Goal: Use online tool/utility: Utilize a website feature to perform a specific function

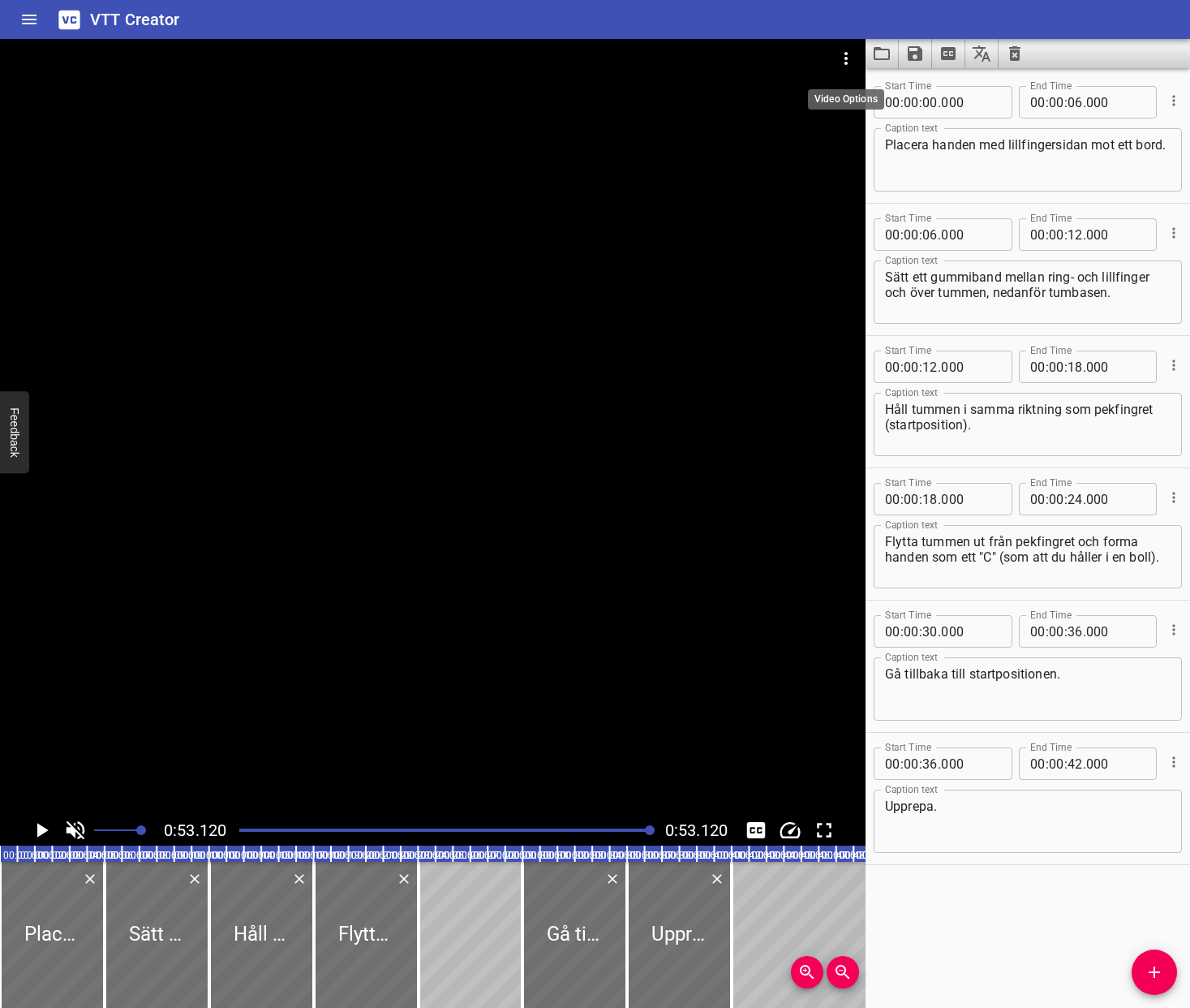
scroll to position [0, 179]
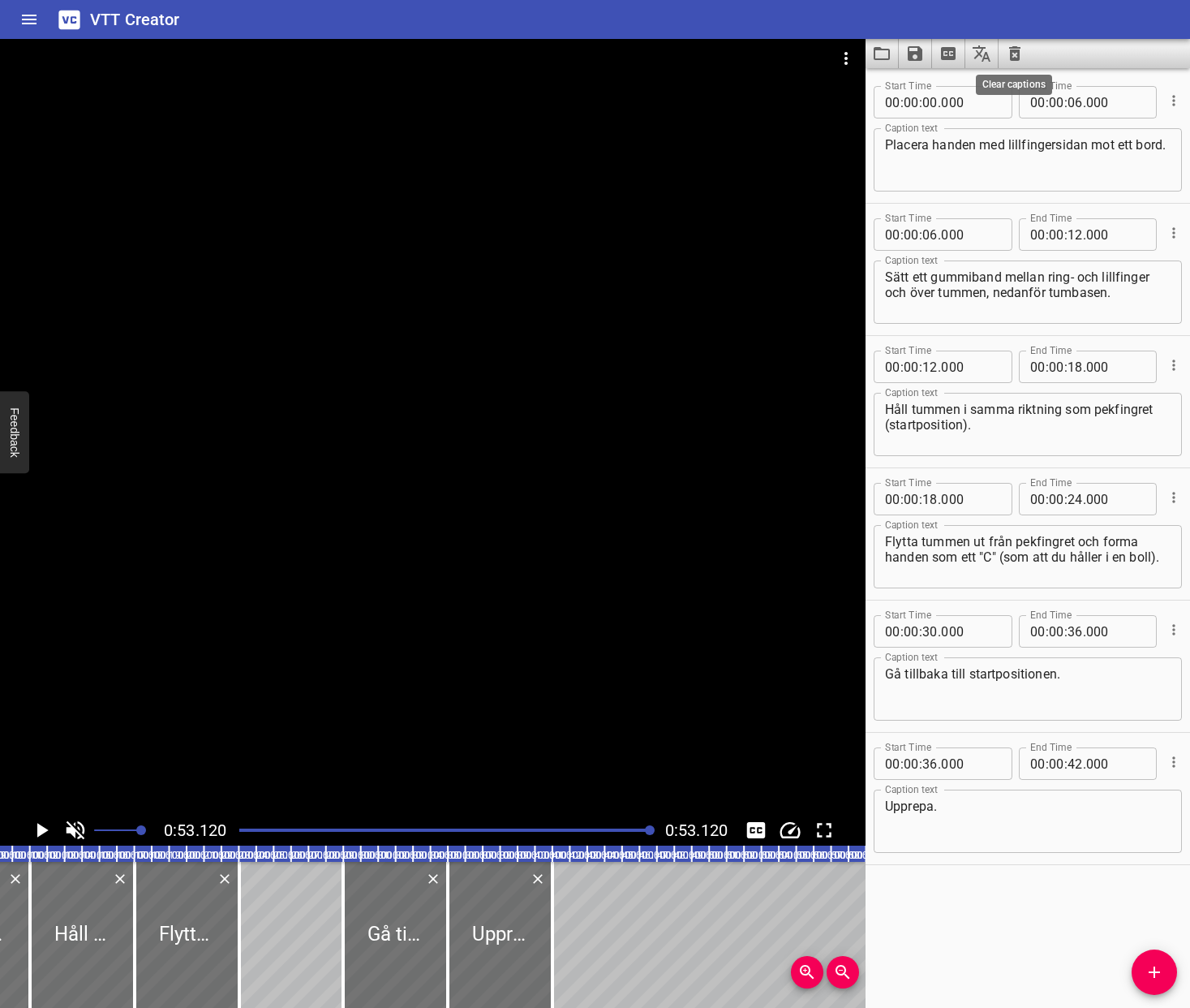
click at [1021, 51] on icon "Clear captions" at bounding box center [1014, 53] width 19 height 19
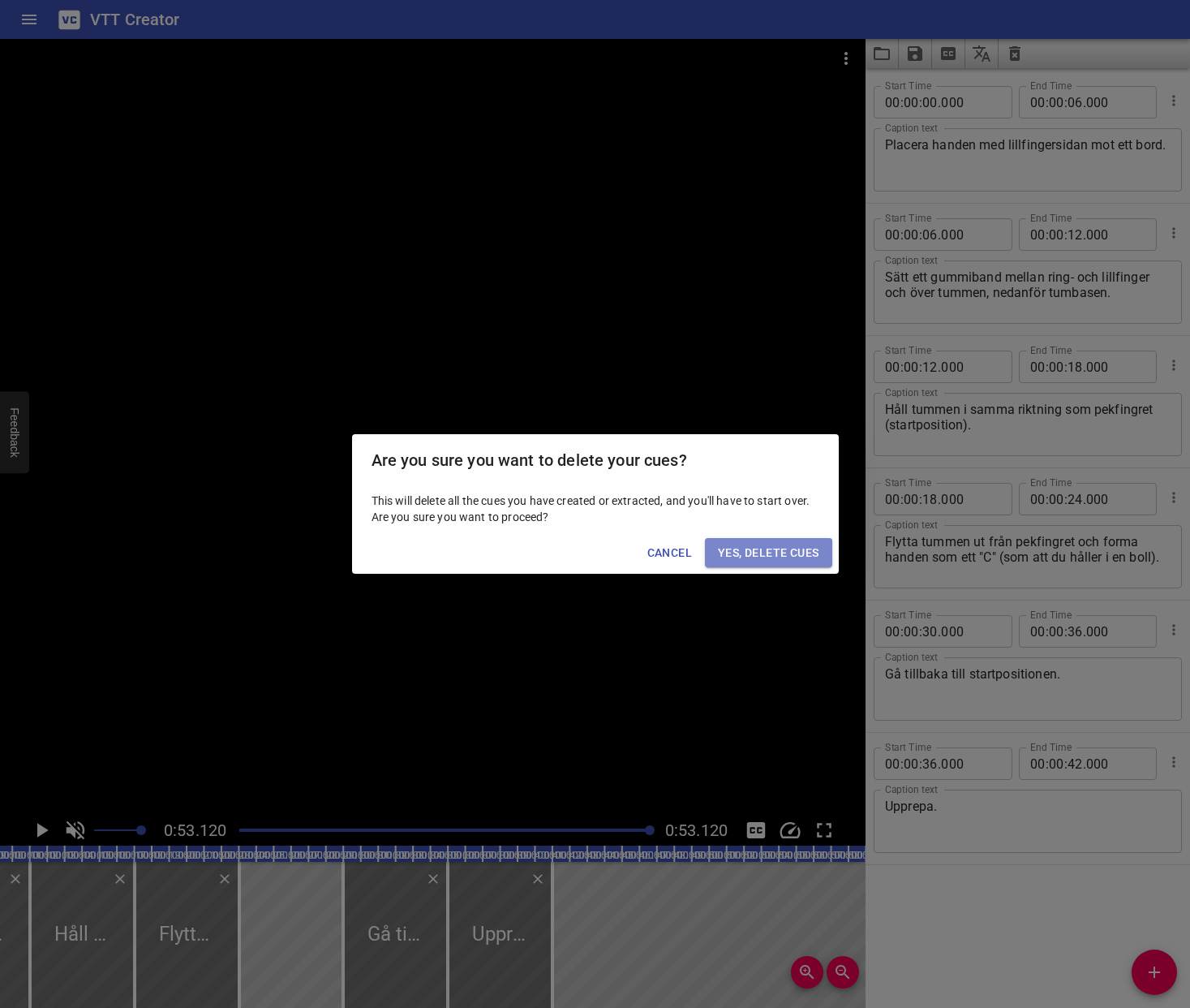
click at [774, 555] on span "Yes, Delete Cues" at bounding box center [768, 553] width 100 height 20
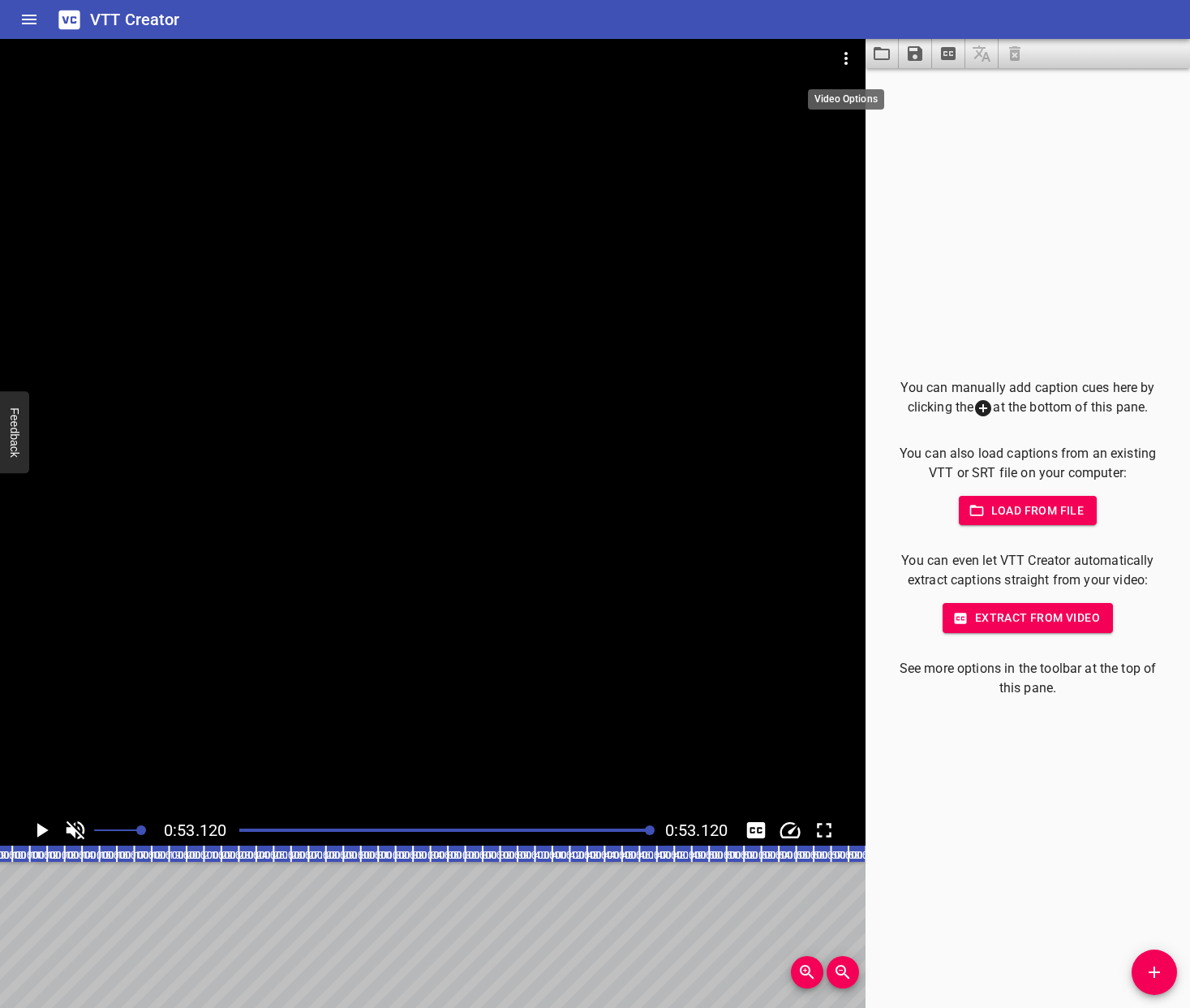
click at [850, 58] on icon "Video Options" at bounding box center [845, 58] width 19 height 19
click at [872, 54] on li "Select New Video File..." at bounding box center [907, 59] width 161 height 29
click at [895, 71] on li "Select New Video File..." at bounding box center [907, 59] width 161 height 29
click at [1010, 514] on span "Load from file" at bounding box center [1028, 510] width 113 height 20
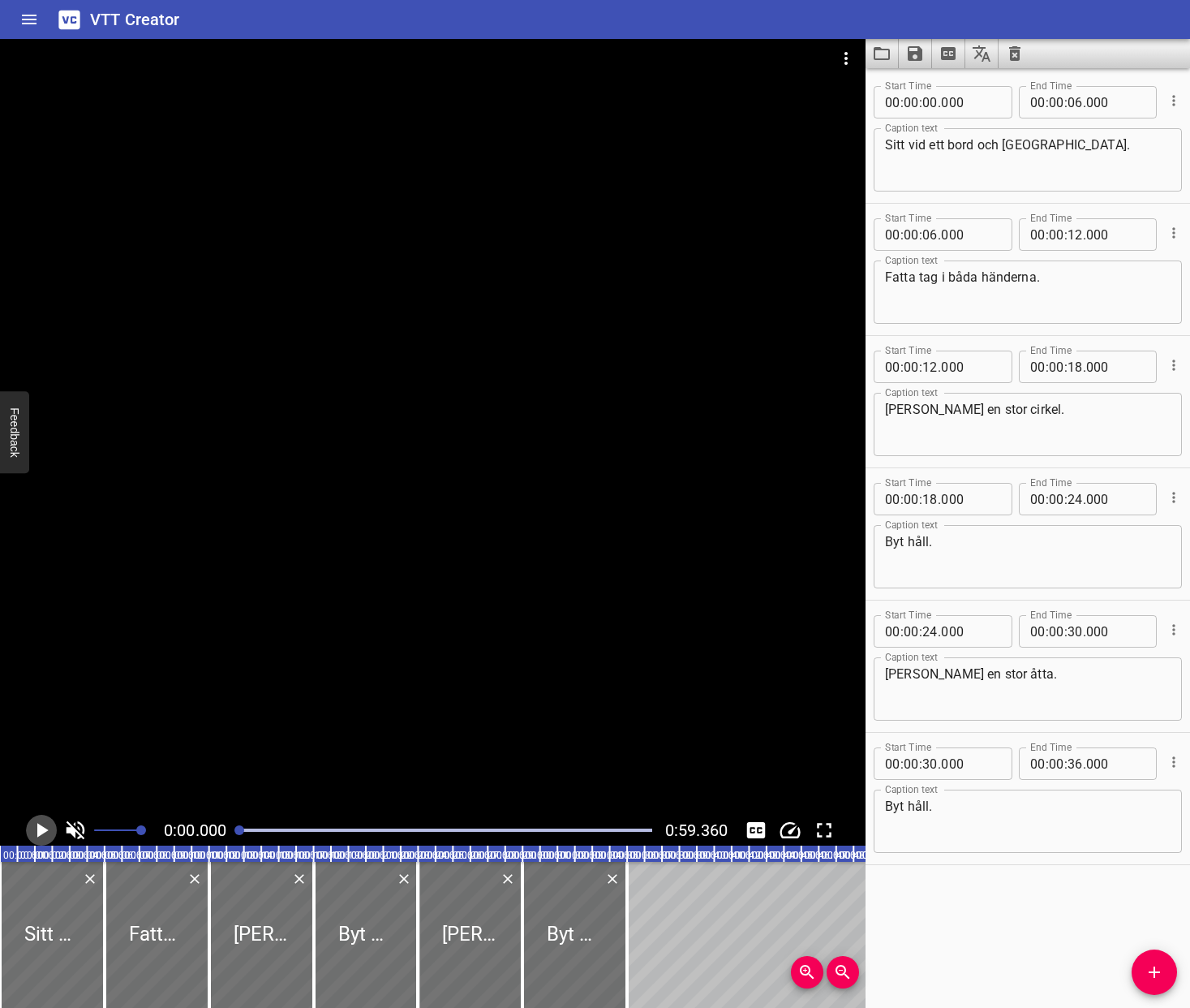
click at [35, 834] on icon "Play/Pause" at bounding box center [41, 830] width 24 height 24
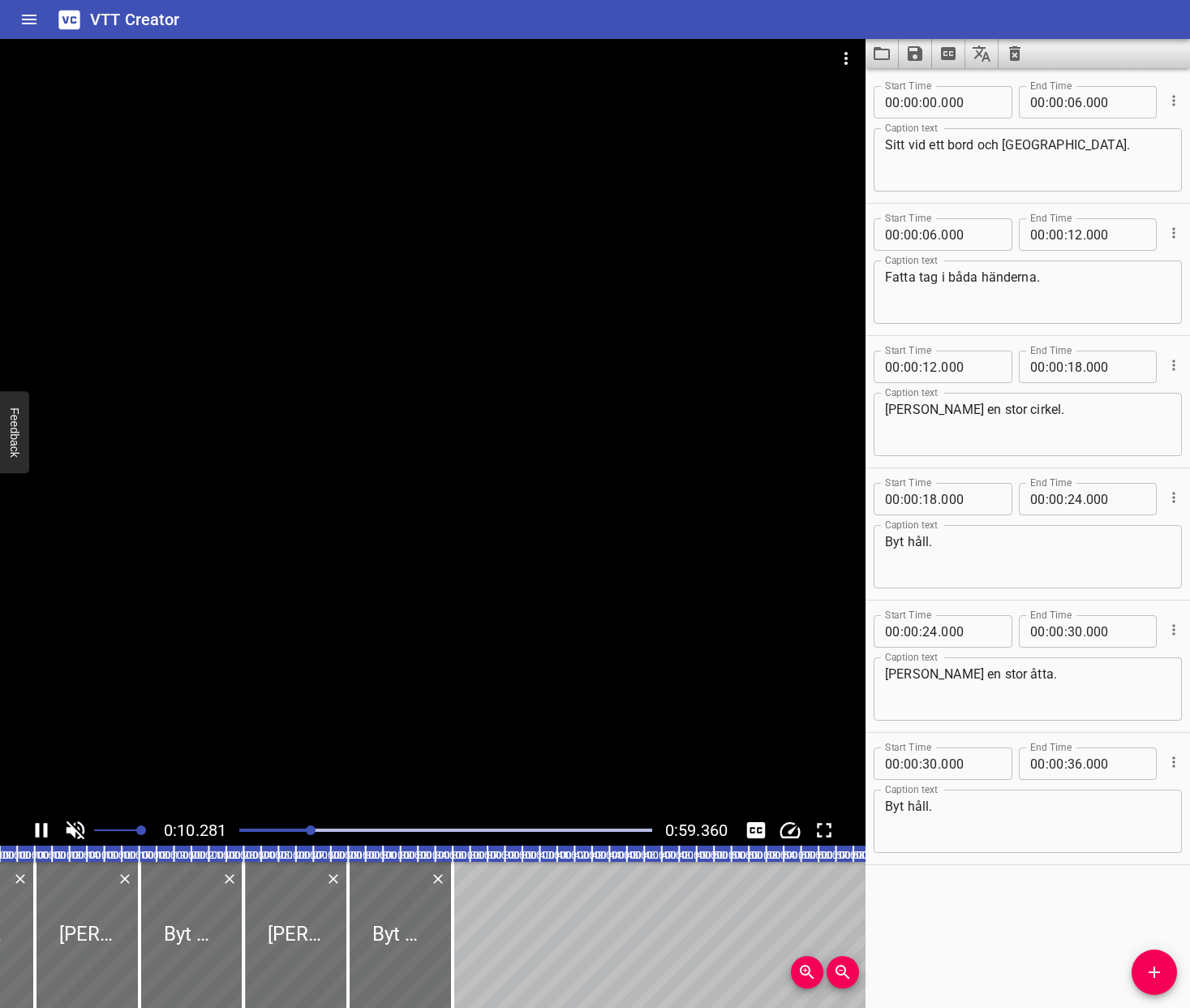
scroll to position [0, 179]
click at [43, 830] on icon "Play/Pause" at bounding box center [42, 829] width 13 height 14
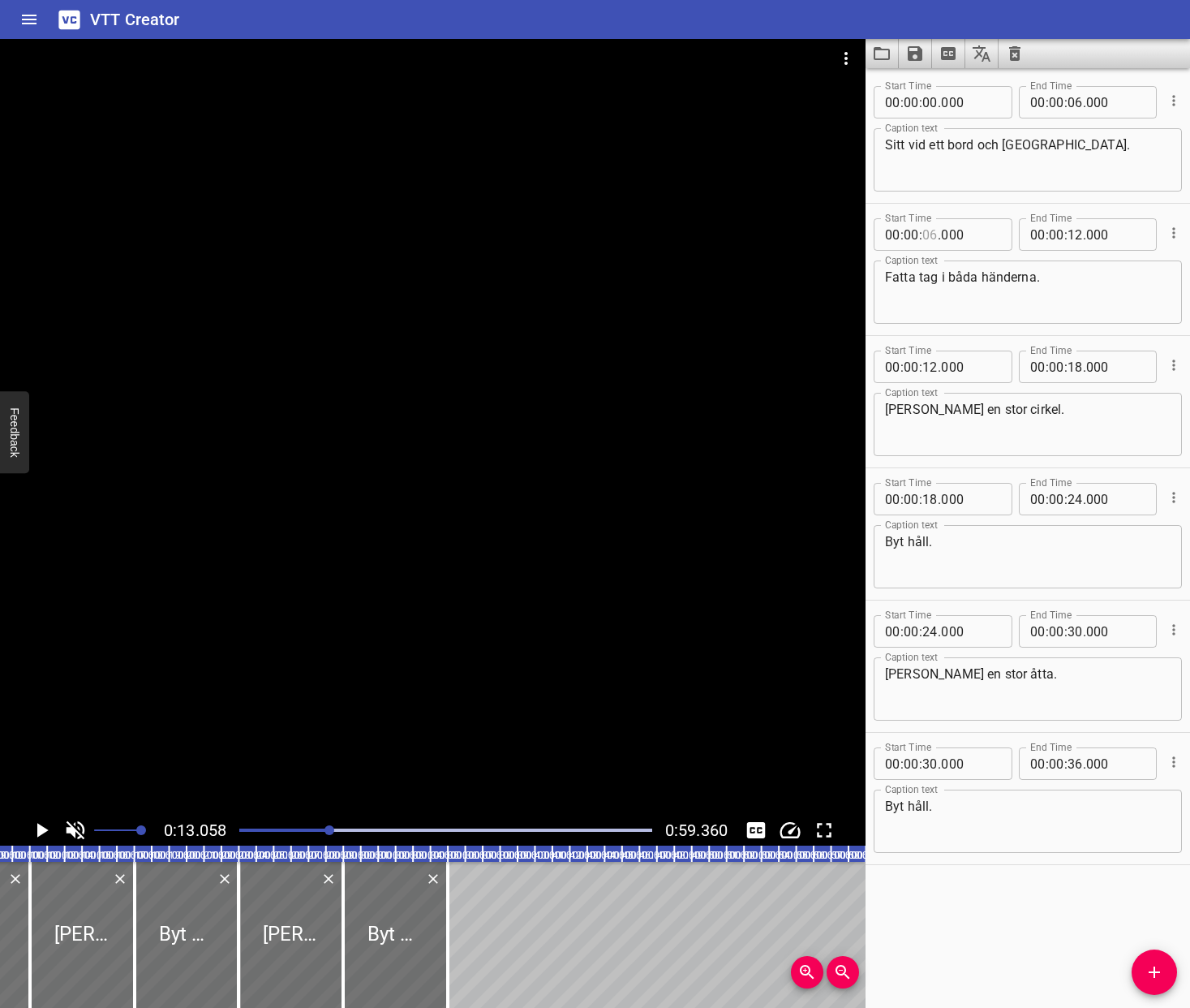
click at [925, 230] on input "number" at bounding box center [930, 234] width 15 height 33
type input "12"
type input "000"
click at [1075, 235] on input "number" at bounding box center [1075, 234] width 15 height 33
type input "17"
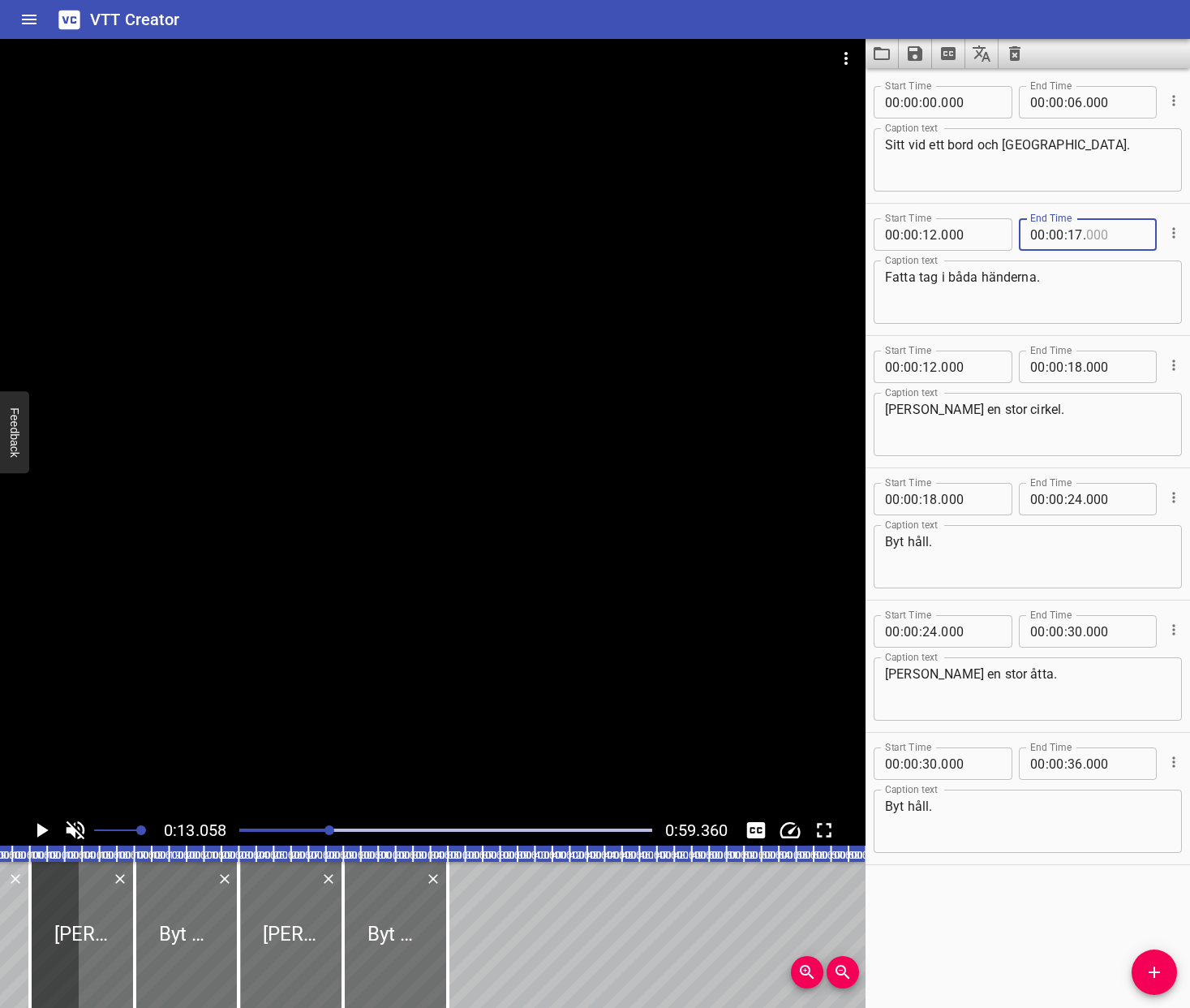
type input "000"
click at [931, 374] on input "number" at bounding box center [930, 366] width 15 height 33
type input "17"
type input "000"
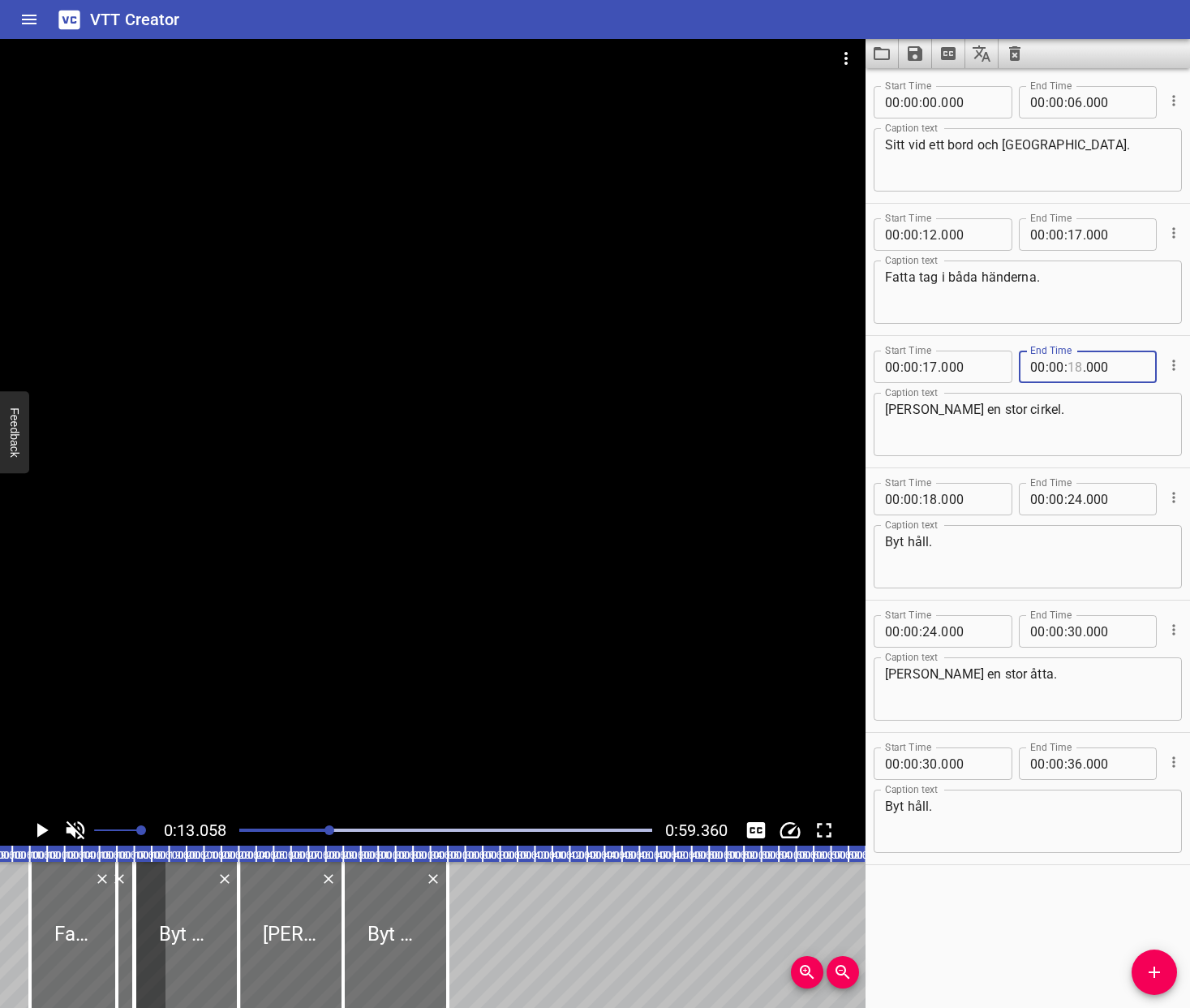
click at [1074, 369] on input "number" at bounding box center [1075, 366] width 15 height 33
type input "23"
type input "000"
click at [929, 499] on input "number" at bounding box center [930, 499] width 15 height 33
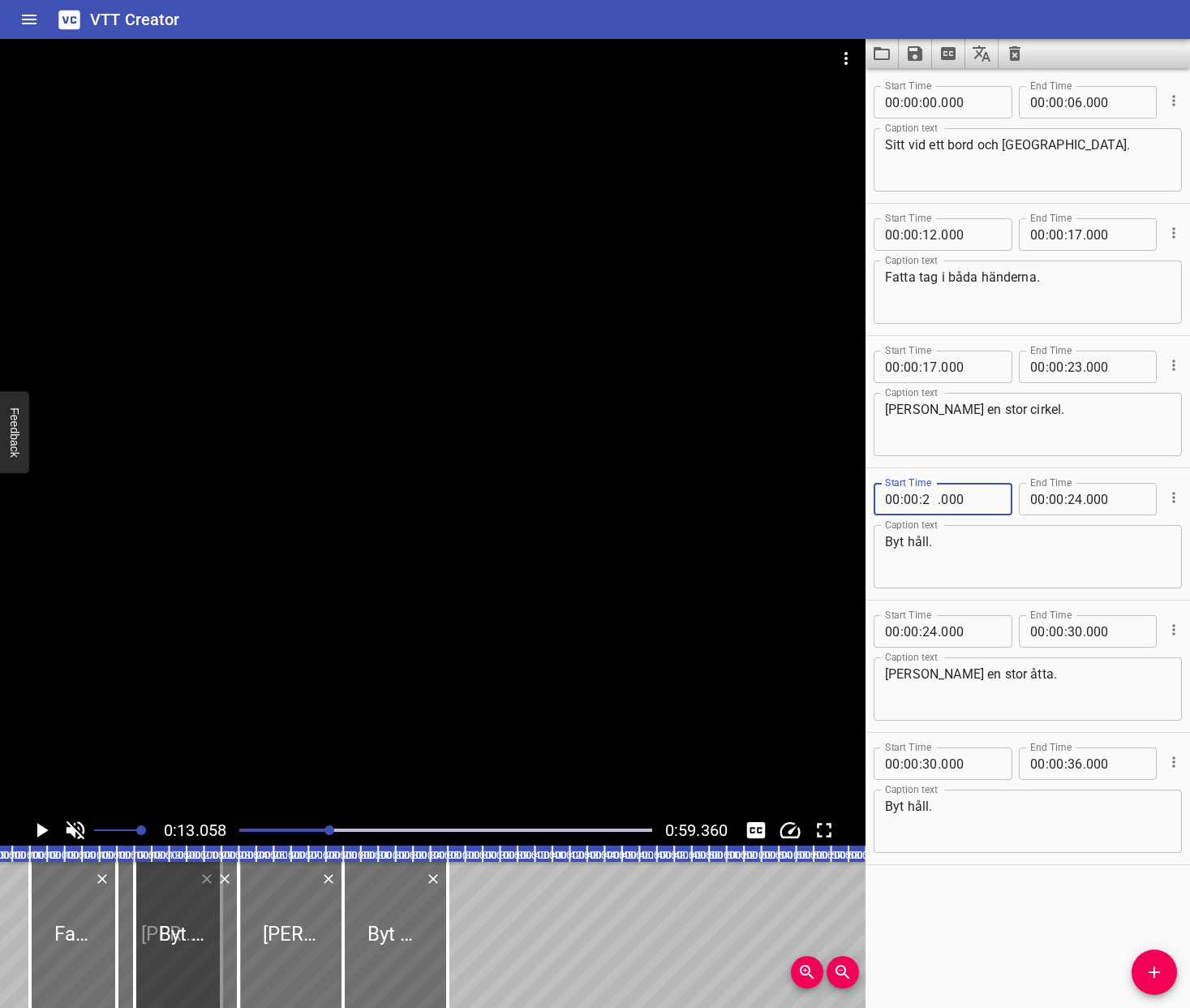
type input "23"
type input "000"
click at [45, 833] on icon "Play/Pause" at bounding box center [41, 830] width 24 height 24
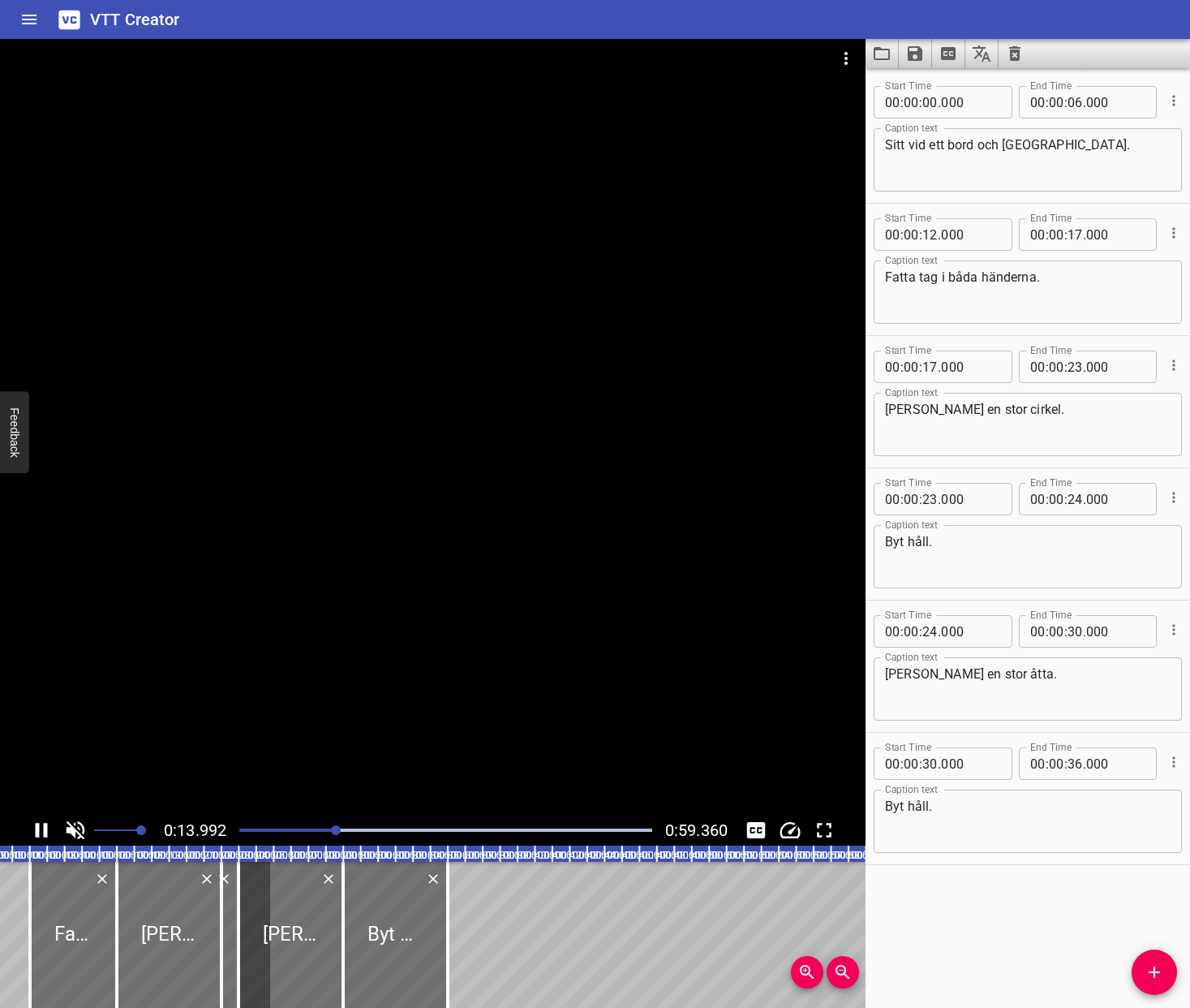
click at [292, 826] on div at bounding box center [445, 830] width 432 height 23
click at [336, 831] on div "Play progress" at bounding box center [238, 830] width 413 height 3
click at [42, 828] on icon "Play/Pause" at bounding box center [41, 830] width 24 height 24
click at [931, 367] on input "number" at bounding box center [930, 366] width 15 height 33
type input "15"
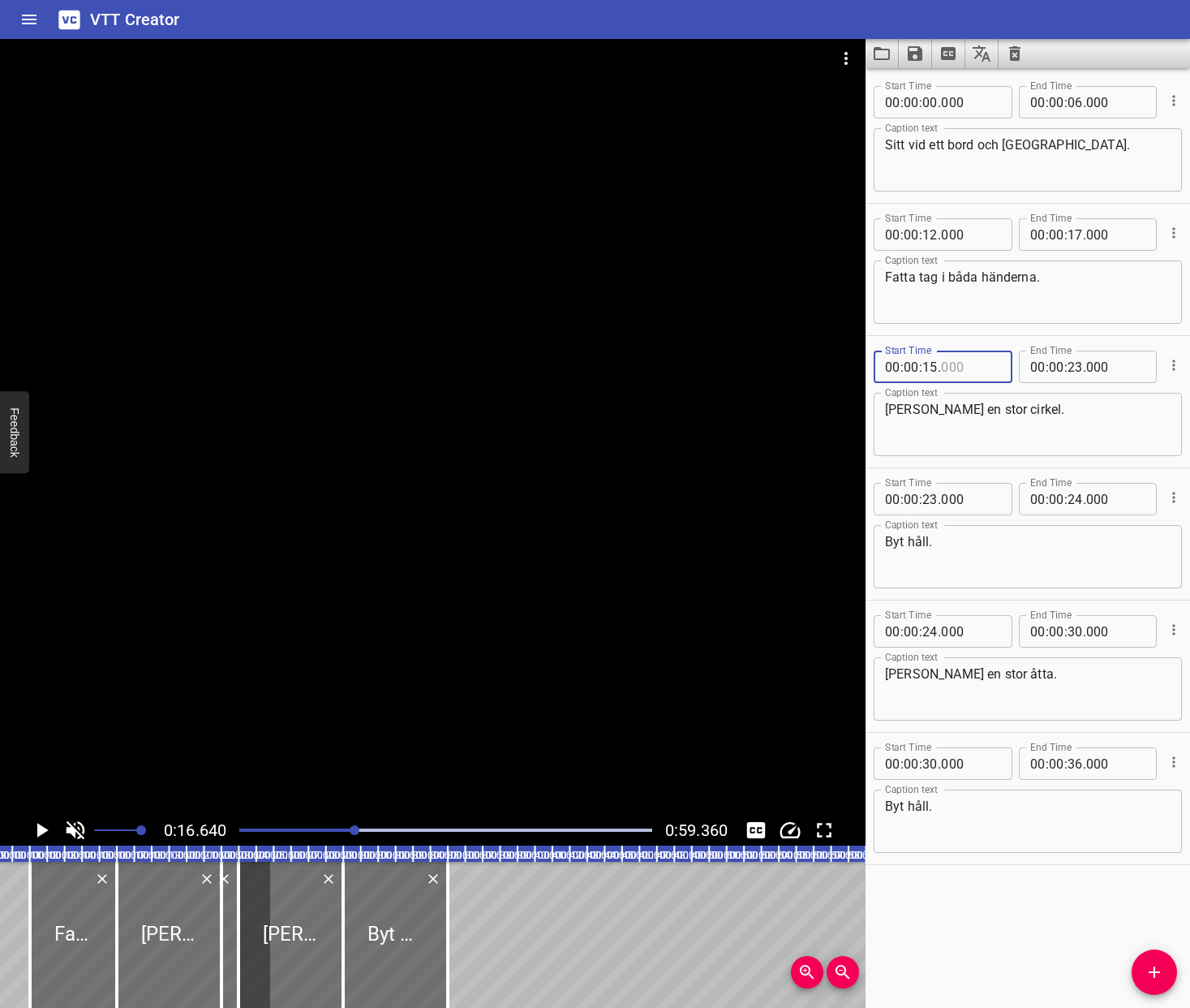
type input "000"
click at [1075, 369] on input "number" at bounding box center [1075, 366] width 15 height 33
type input "20"
type input "000"
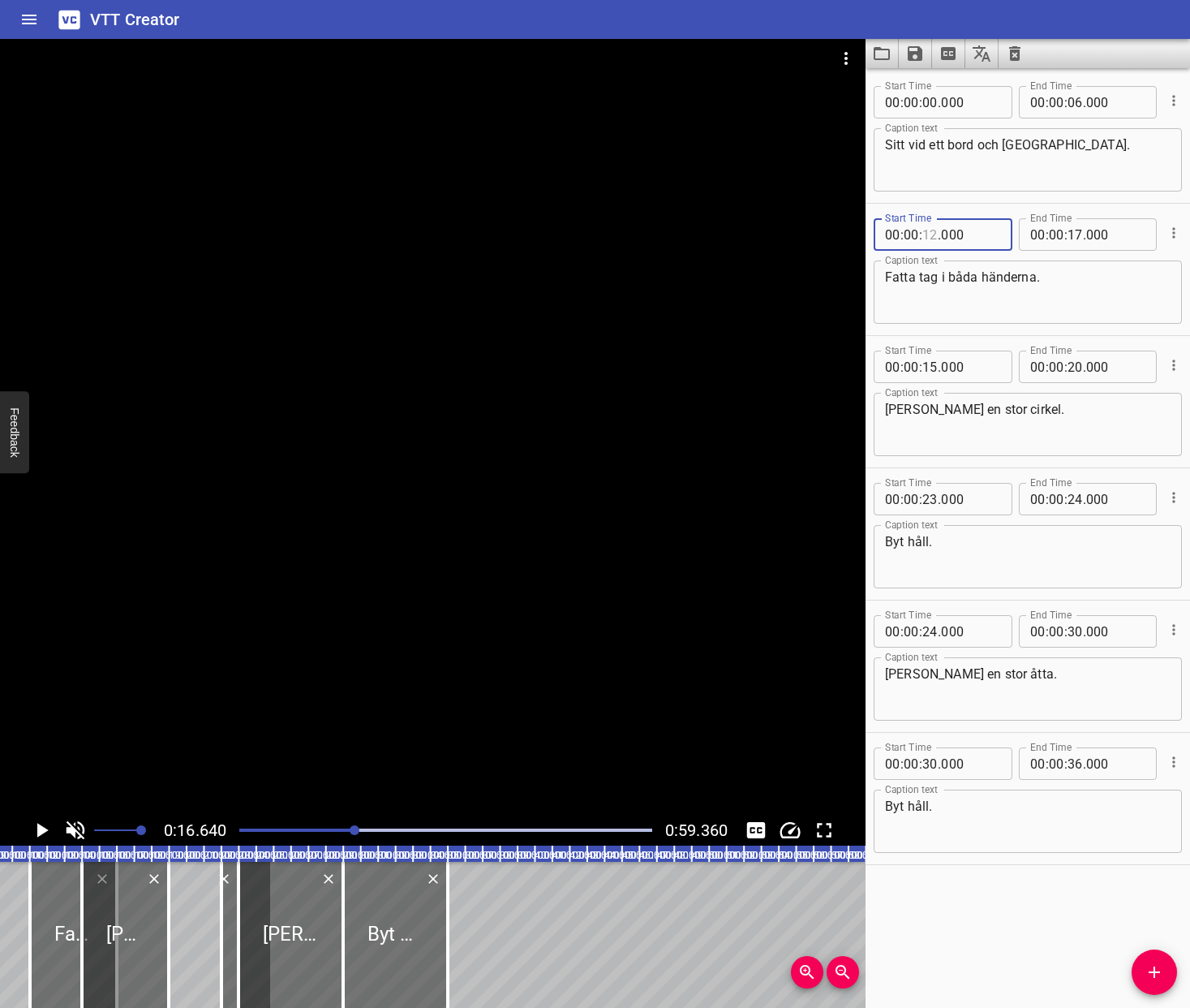
click at [933, 232] on input "number" at bounding box center [930, 234] width 15 height 33
type input "11"
type input "000"
click at [1075, 236] on input "number" at bounding box center [1075, 234] width 15 height 33
type input "15"
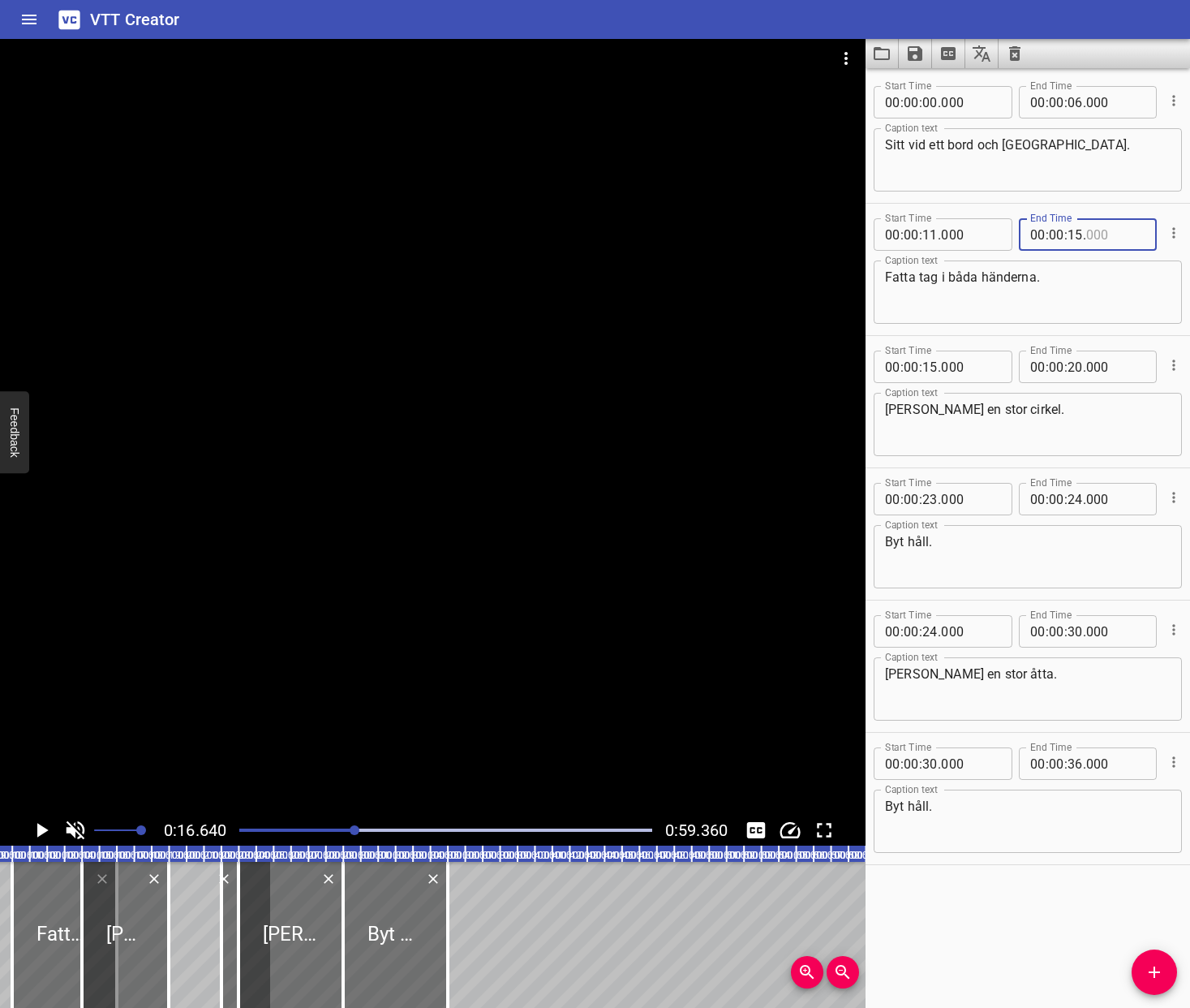
type input "000"
click at [1074, 102] on input "number" at bounding box center [1075, 102] width 15 height 33
type input "09"
type input "000"
drag, startPoint x: 315, startPoint y: 827, endPoint x: 179, endPoint y: 837, distance: 136.4
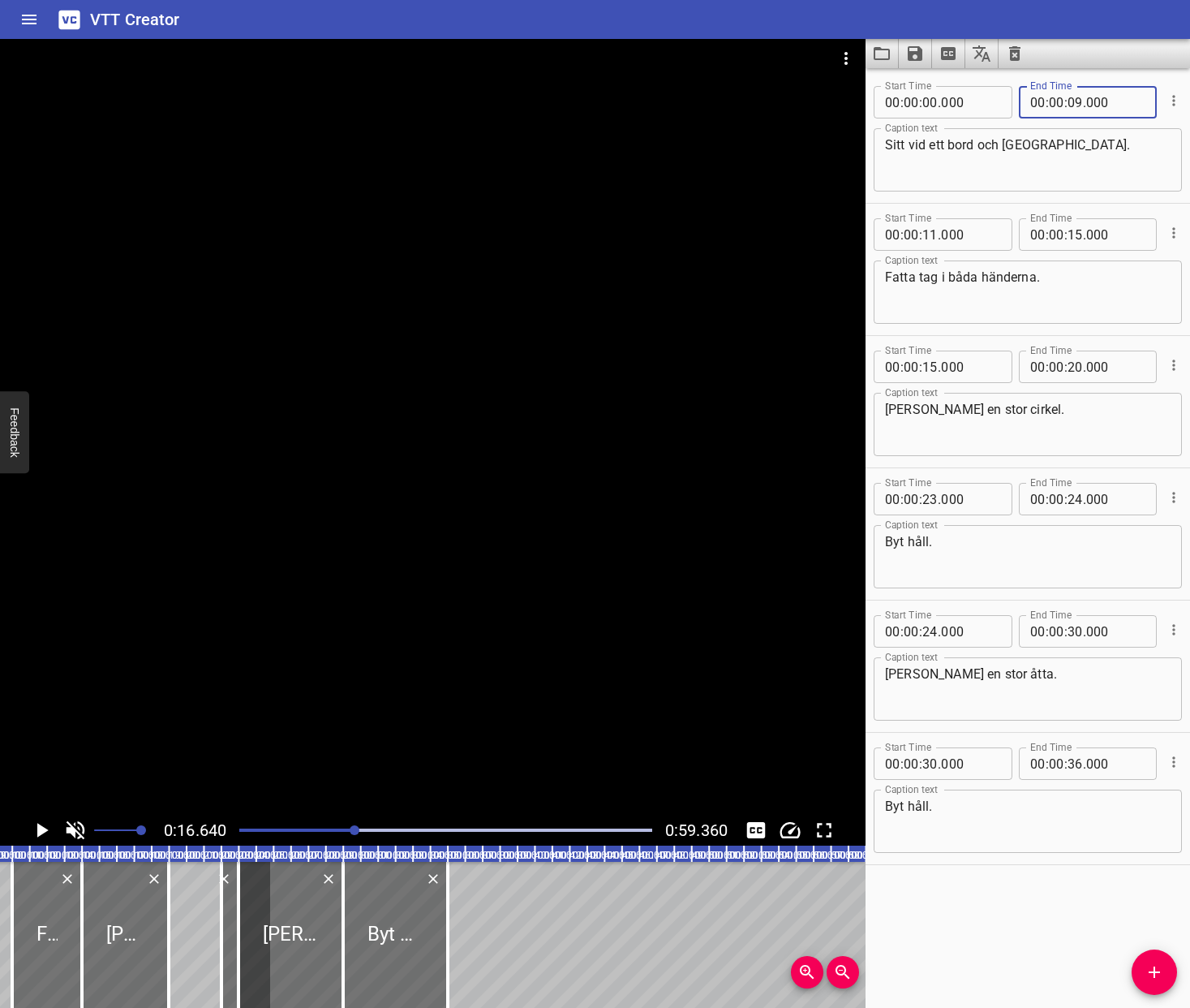
click at [314, 828] on div "Play progress" at bounding box center [149, 830] width 413 height 3
click at [36, 831] on icon "Play/Pause" at bounding box center [41, 830] width 24 height 24
click at [931, 501] on input "number" at bounding box center [930, 499] width 15 height 33
type input "20"
type input "000"
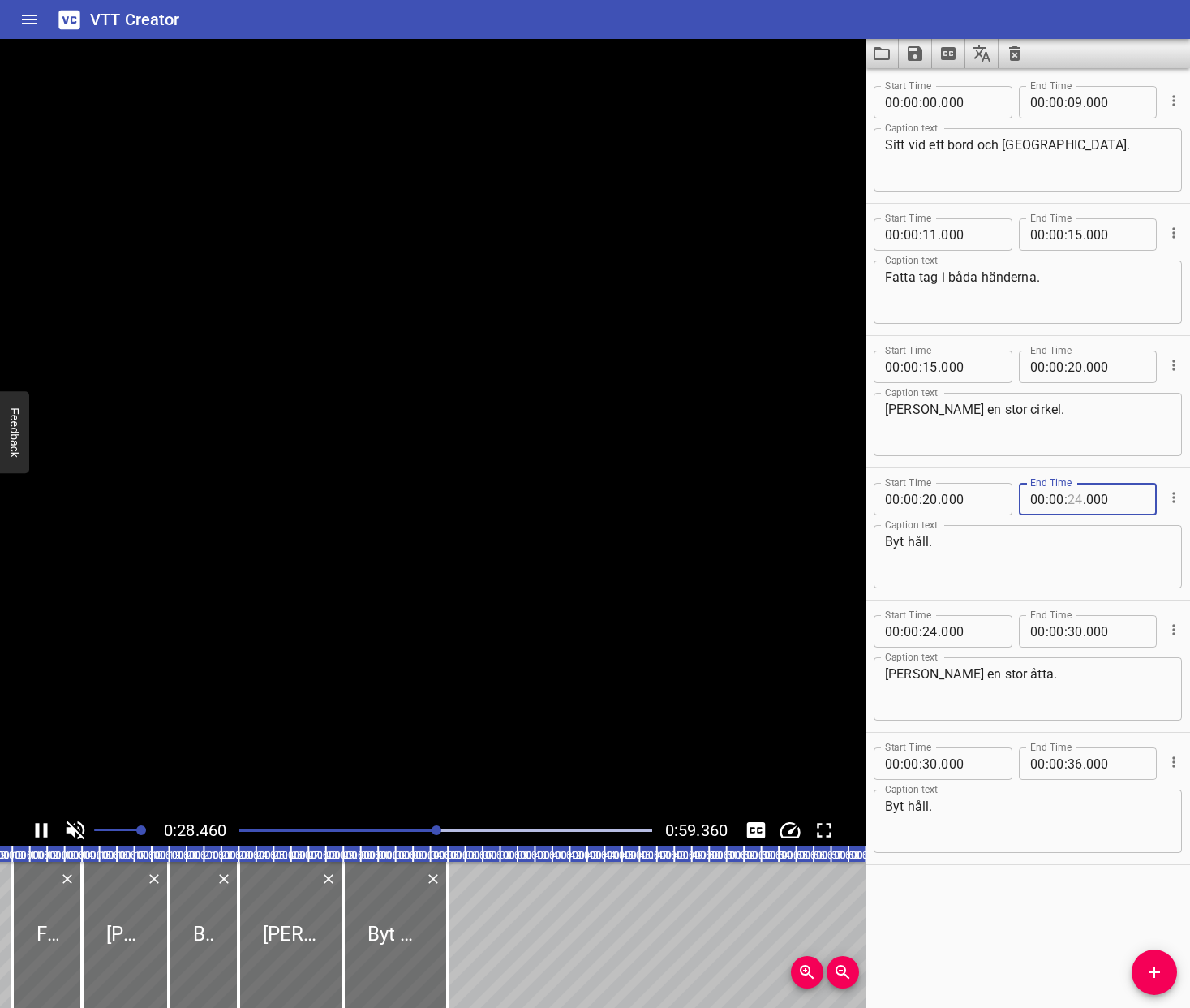
click at [1074, 500] on input "number" at bounding box center [1075, 499] width 15 height 33
type input "25"
type input "000"
click at [1001, 468] on div "Start Time 00 : 00 : 20 . 000 Start Time End Time 00 : 00 : 25 . 000 End Time C…" at bounding box center [1028, 534] width 324 height 131
click at [473, 825] on div at bounding box center [445, 830] width 432 height 23
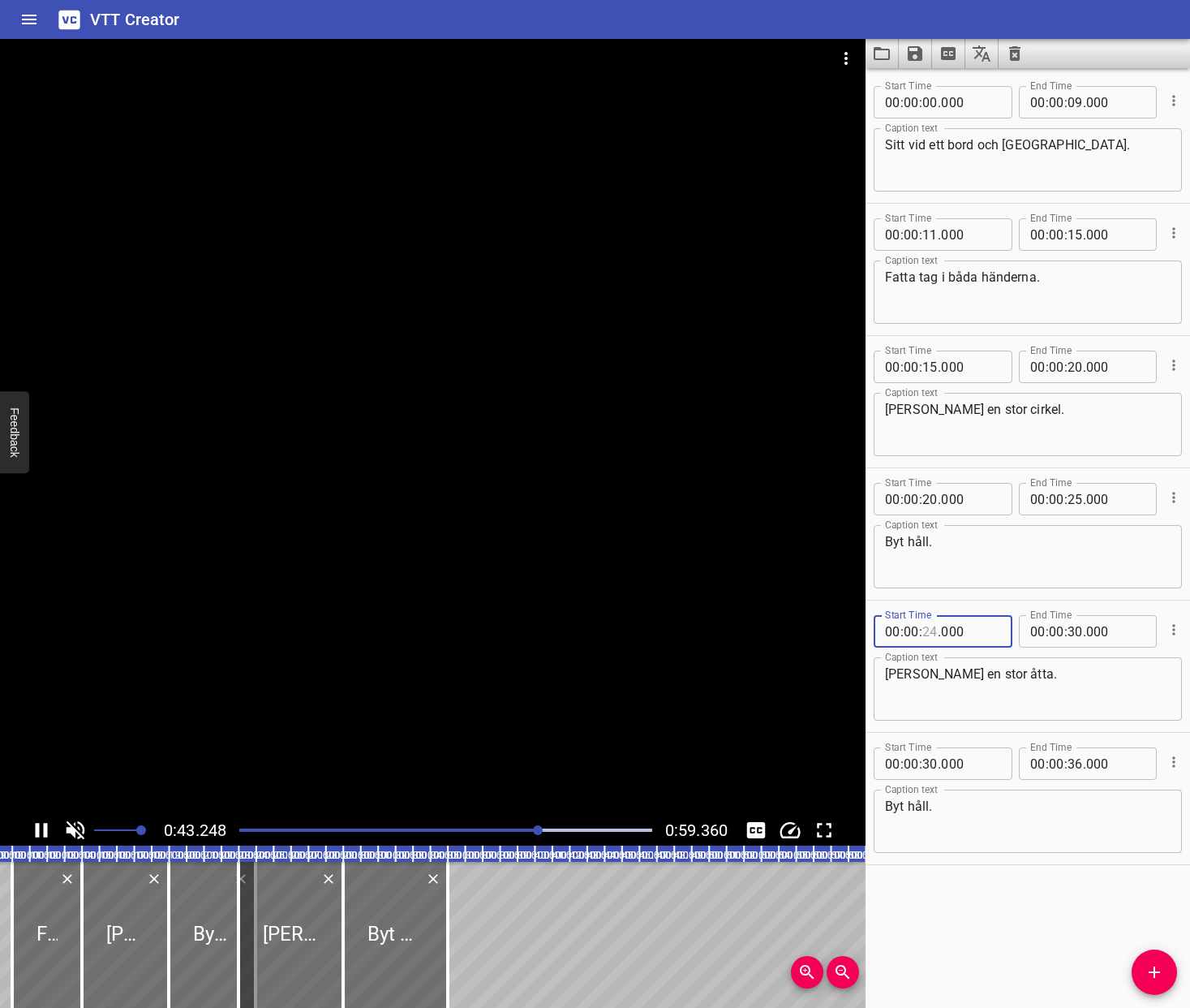
click at [931, 632] on input "number" at bounding box center [930, 631] width 15 height 33
type input "39"
type input "000"
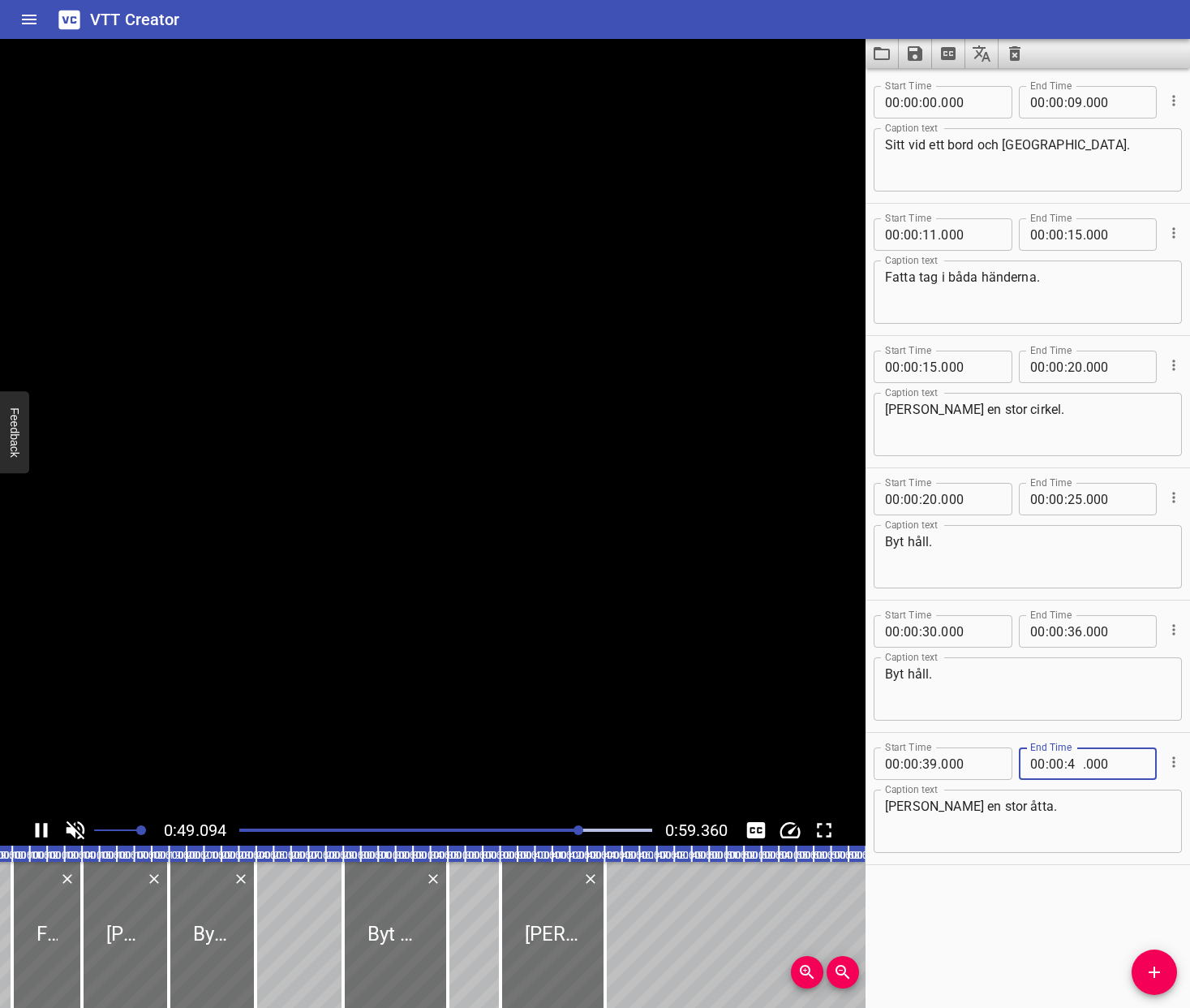
type input "44"
type input "000"
click at [932, 633] on input "number" at bounding box center [930, 631] width 15 height 33
type input "44"
type input "000"
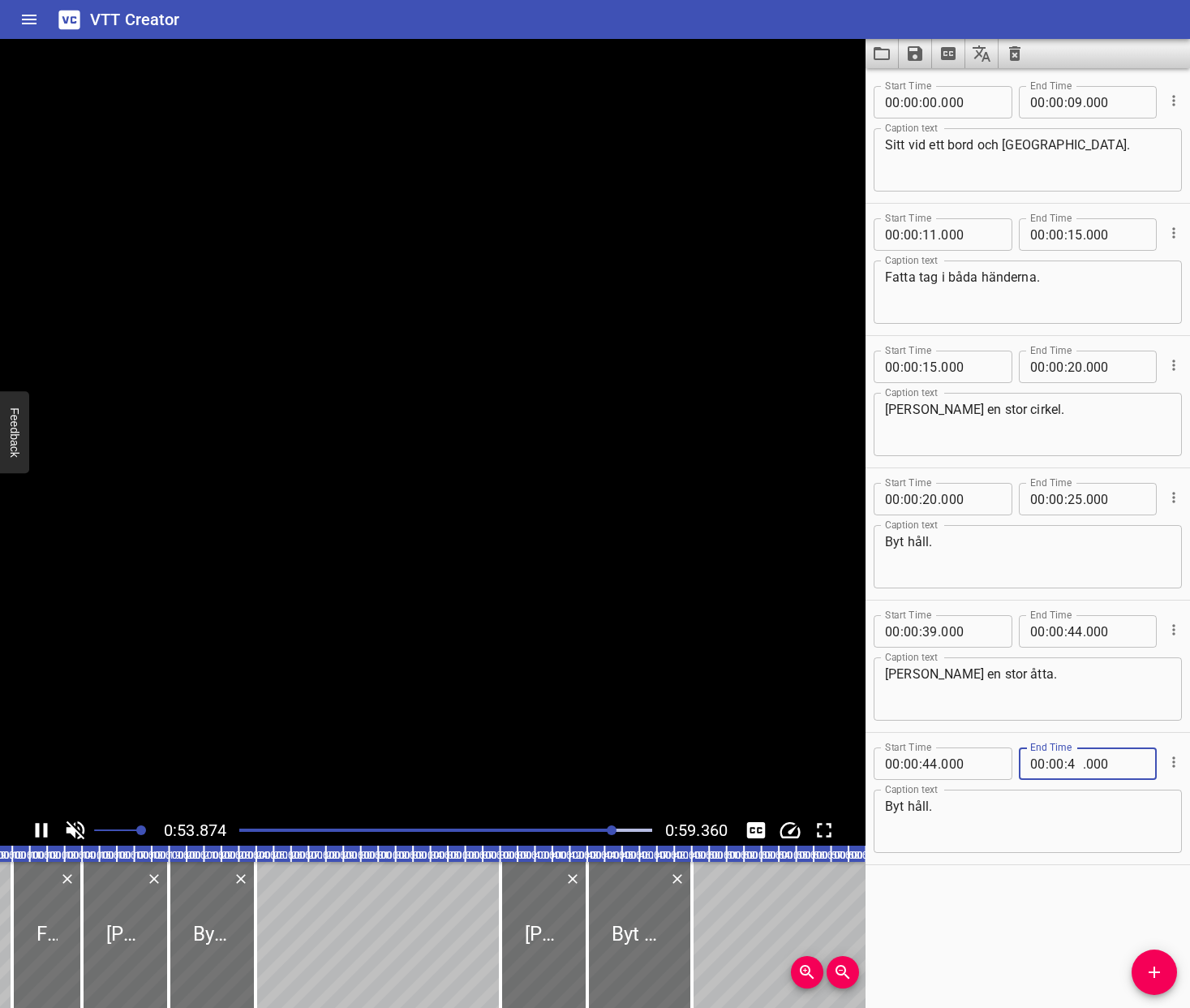
type input "48"
type input "000"
drag, startPoint x: 1034, startPoint y: 928, endPoint x: 953, endPoint y: 898, distance: 86.4
click at [1032, 926] on div "Start Time 00 : 00 : 00 . 000 Start Time End Time 00 : 00 : 09 . 000 End Time C…" at bounding box center [1028, 537] width 324 height 939
click at [506, 826] on div at bounding box center [445, 830] width 432 height 23
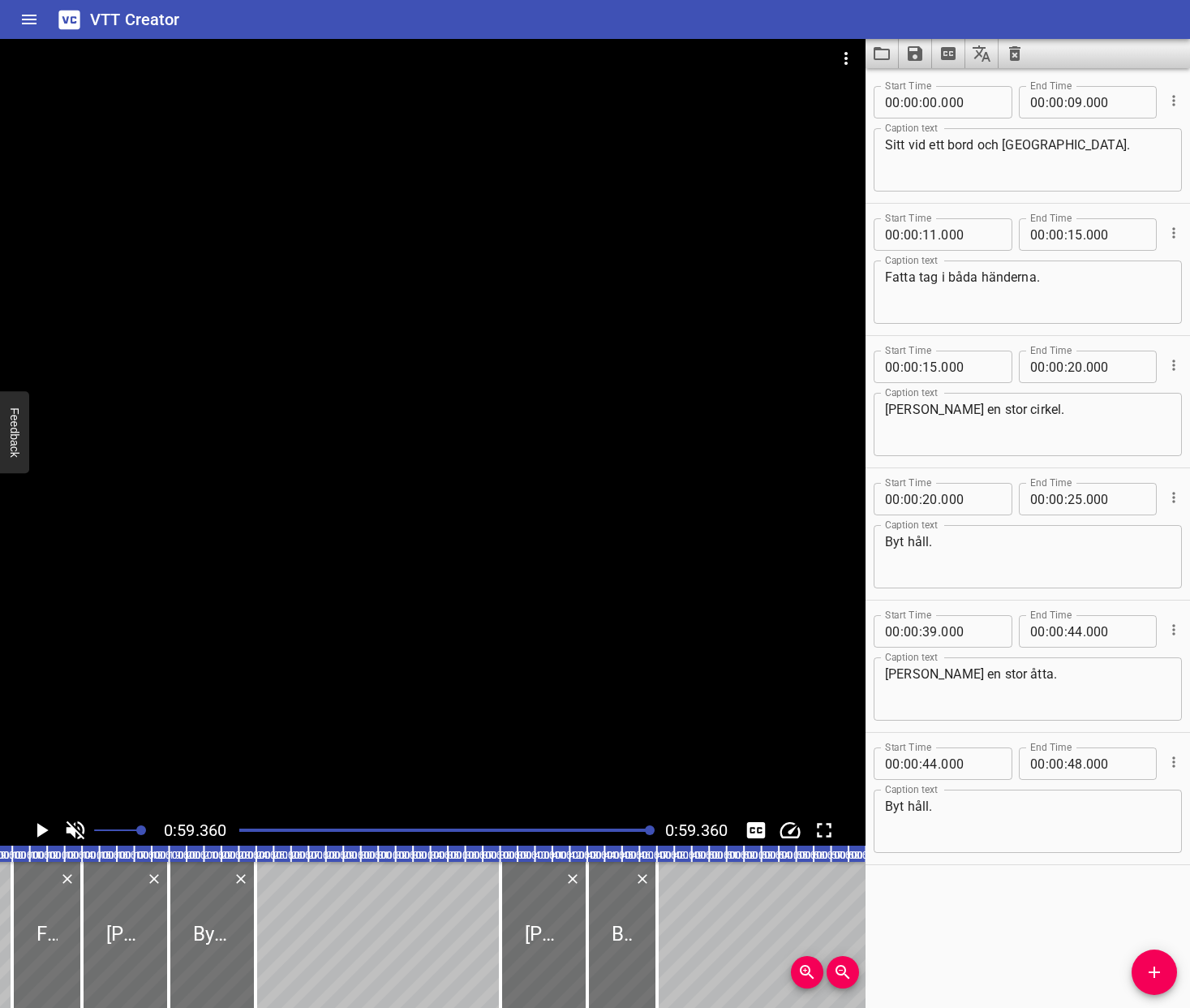
click at [483, 831] on div "Play progress" at bounding box center [446, 830] width 413 height 3
click at [502, 832] on div at bounding box center [445, 830] width 432 height 23
click at [39, 827] on icon "Play/Pause" at bounding box center [43, 829] width 12 height 14
click at [36, 825] on icon "Play/Pause" at bounding box center [42, 829] width 13 height 14
click at [41, 821] on icon "Play/Pause" at bounding box center [41, 830] width 24 height 24
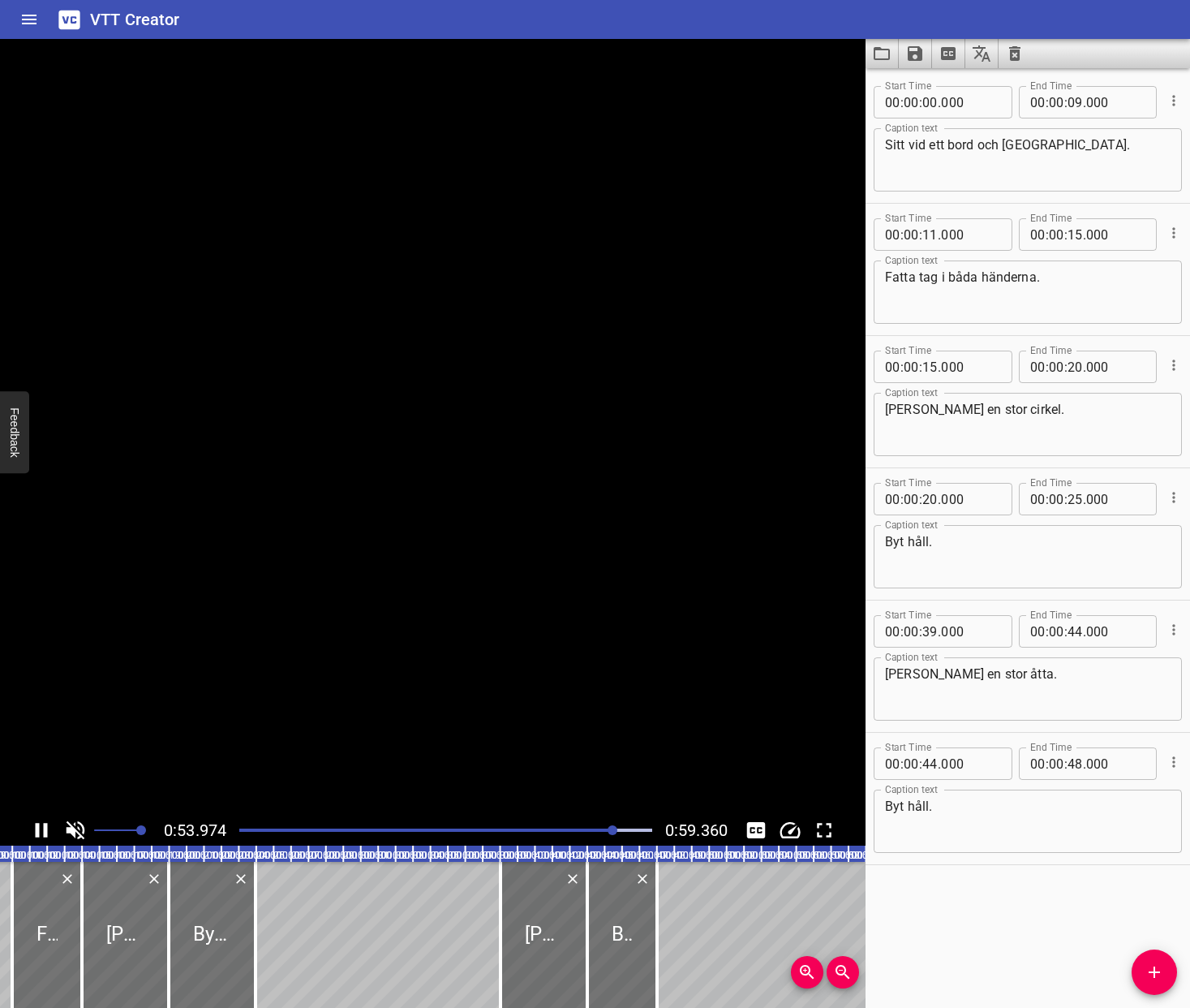
click at [40, 821] on icon "Play/Pause" at bounding box center [41, 830] width 24 height 24
click at [929, 762] on input "number" at bounding box center [930, 763] width 15 height 33
type input "53"
type input "000"
click at [1074, 760] on input "number" at bounding box center [1075, 763] width 15 height 33
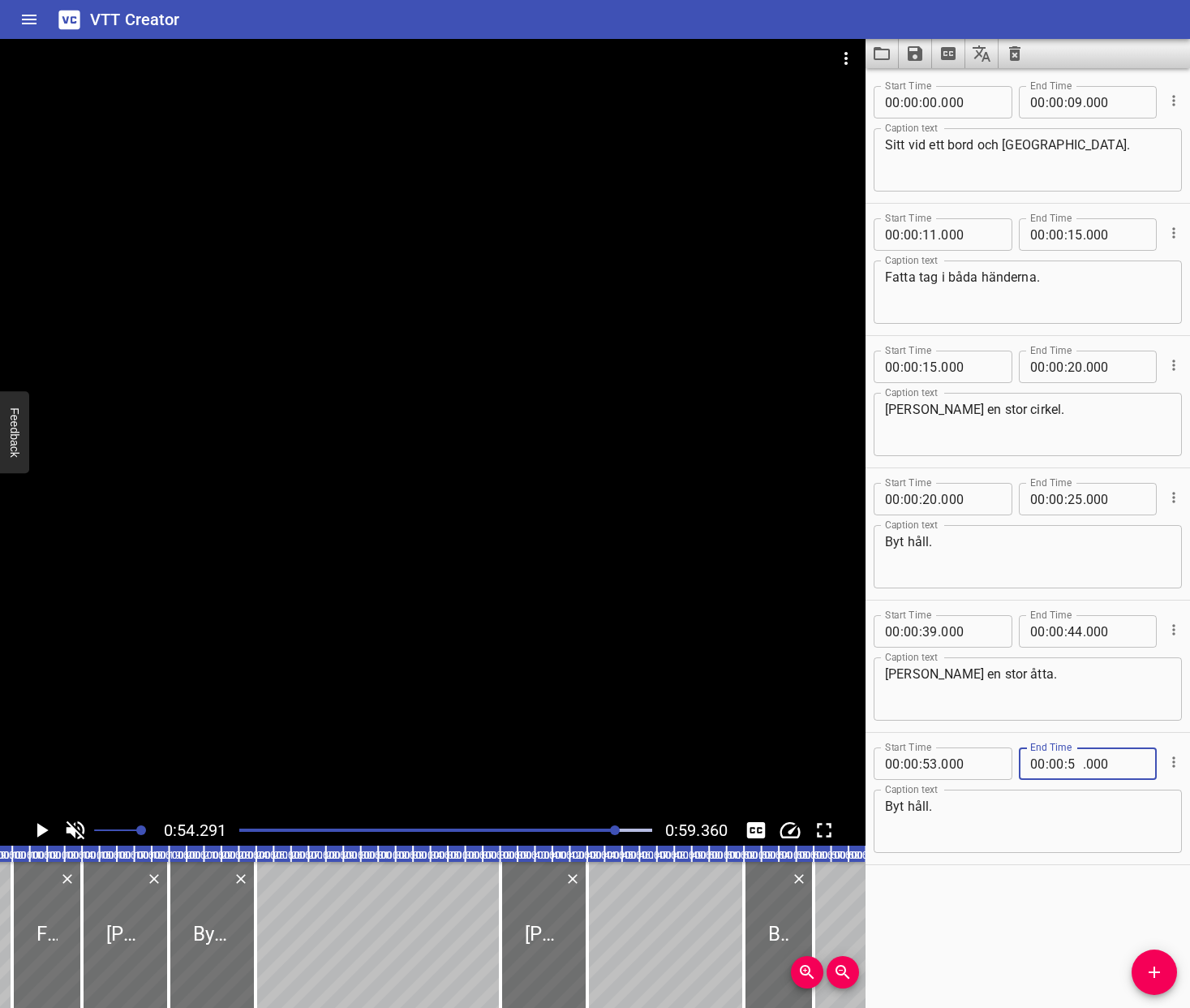
type input "59"
type input "000"
click at [930, 630] on input "number" at bounding box center [930, 631] width 15 height 33
type input "39"
drag, startPoint x: 240, startPoint y: 831, endPoint x: 222, endPoint y: 829, distance: 18.1
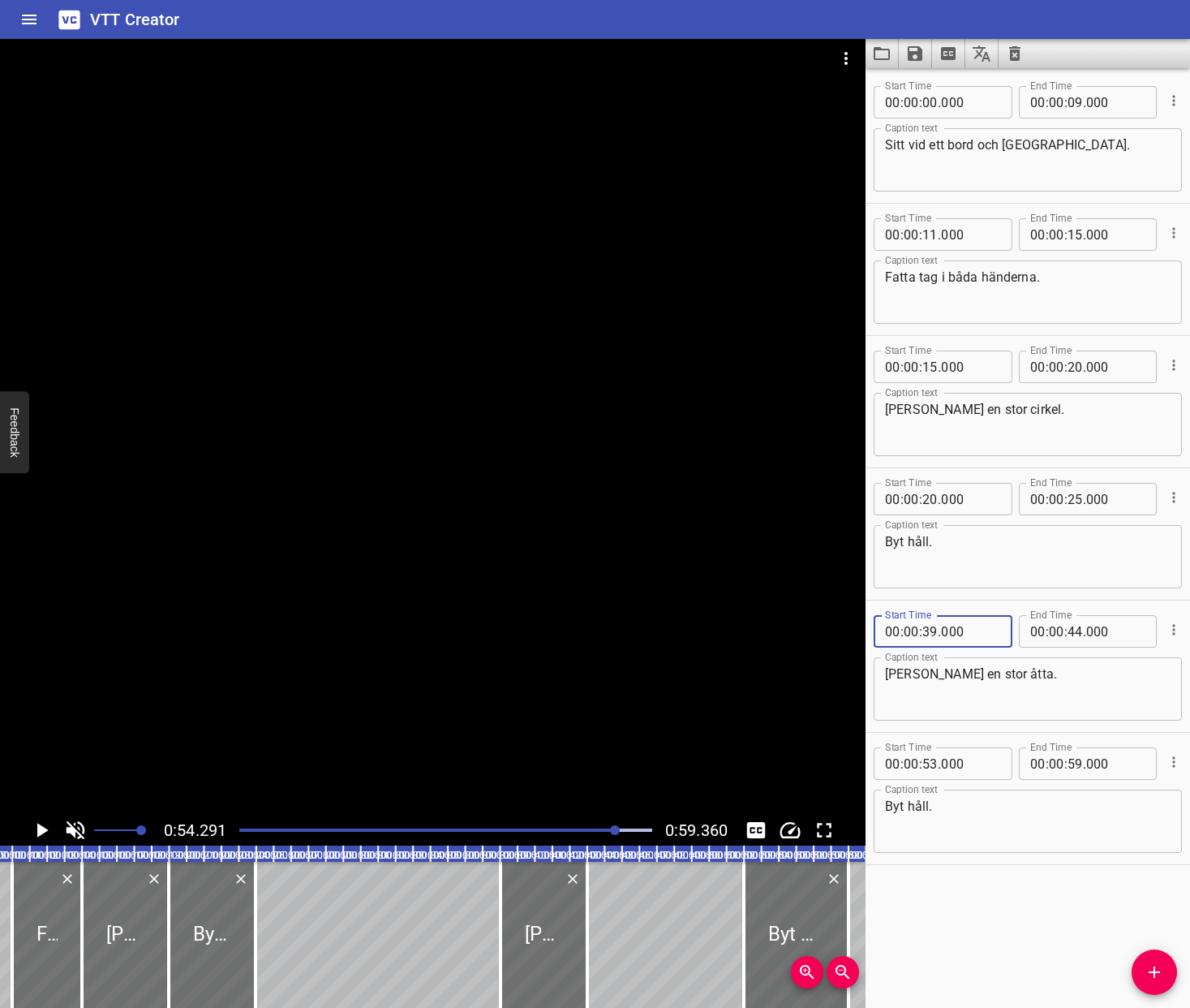
click at [238, 831] on div at bounding box center [445, 830] width 432 height 23
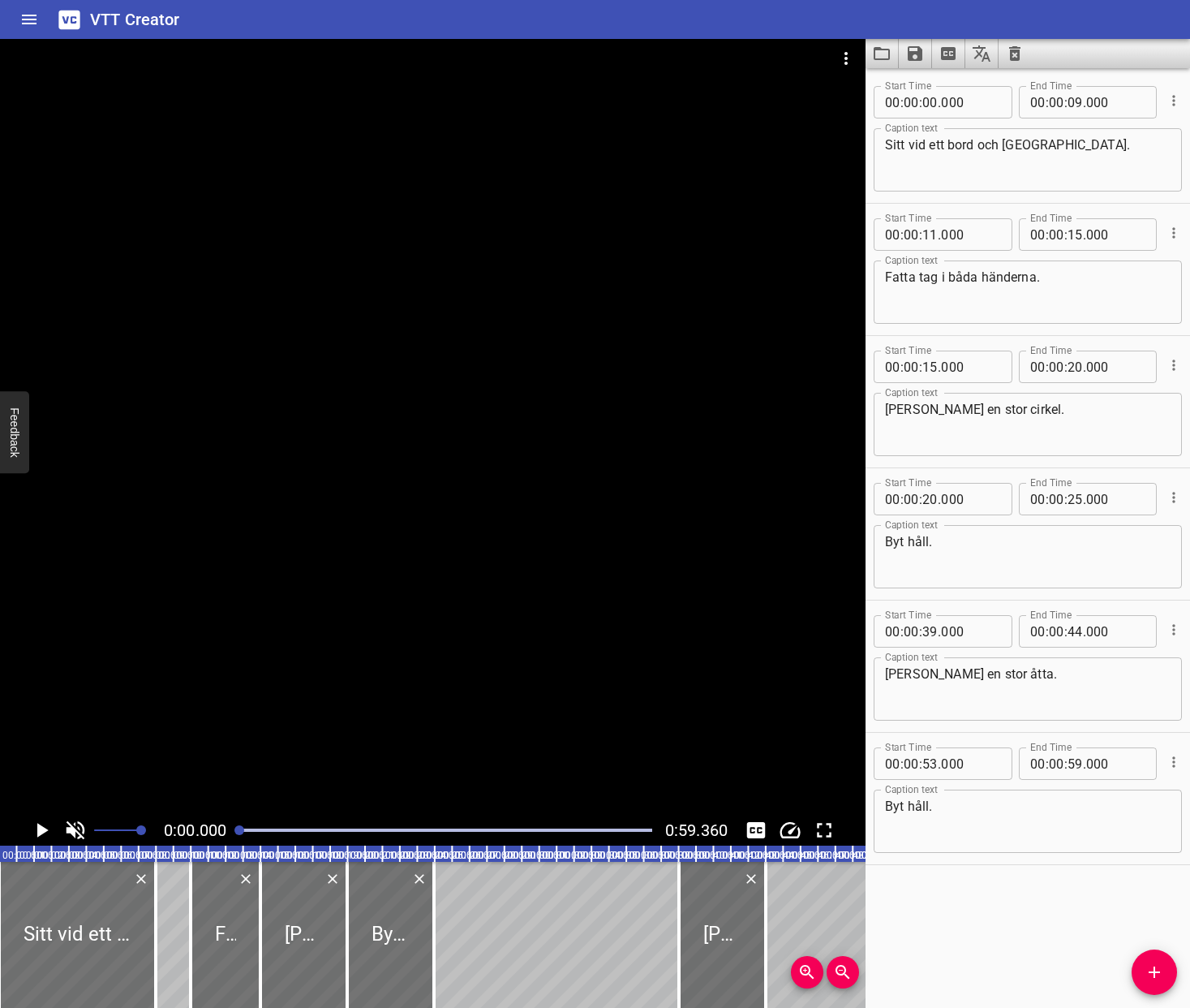
scroll to position [0, 0]
click at [43, 828] on icon "Play/Pause" at bounding box center [43, 829] width 12 height 14
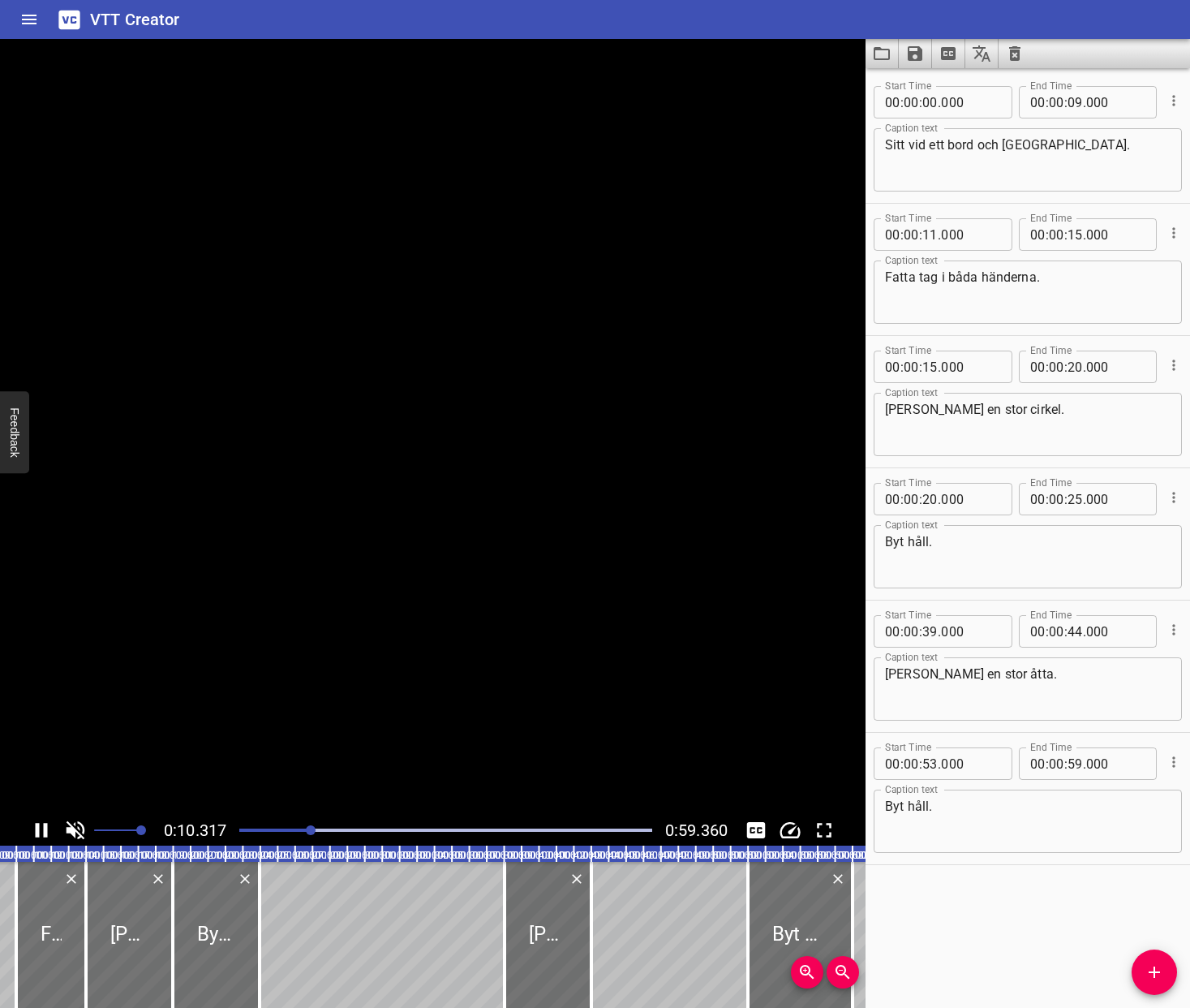
scroll to position [0, 179]
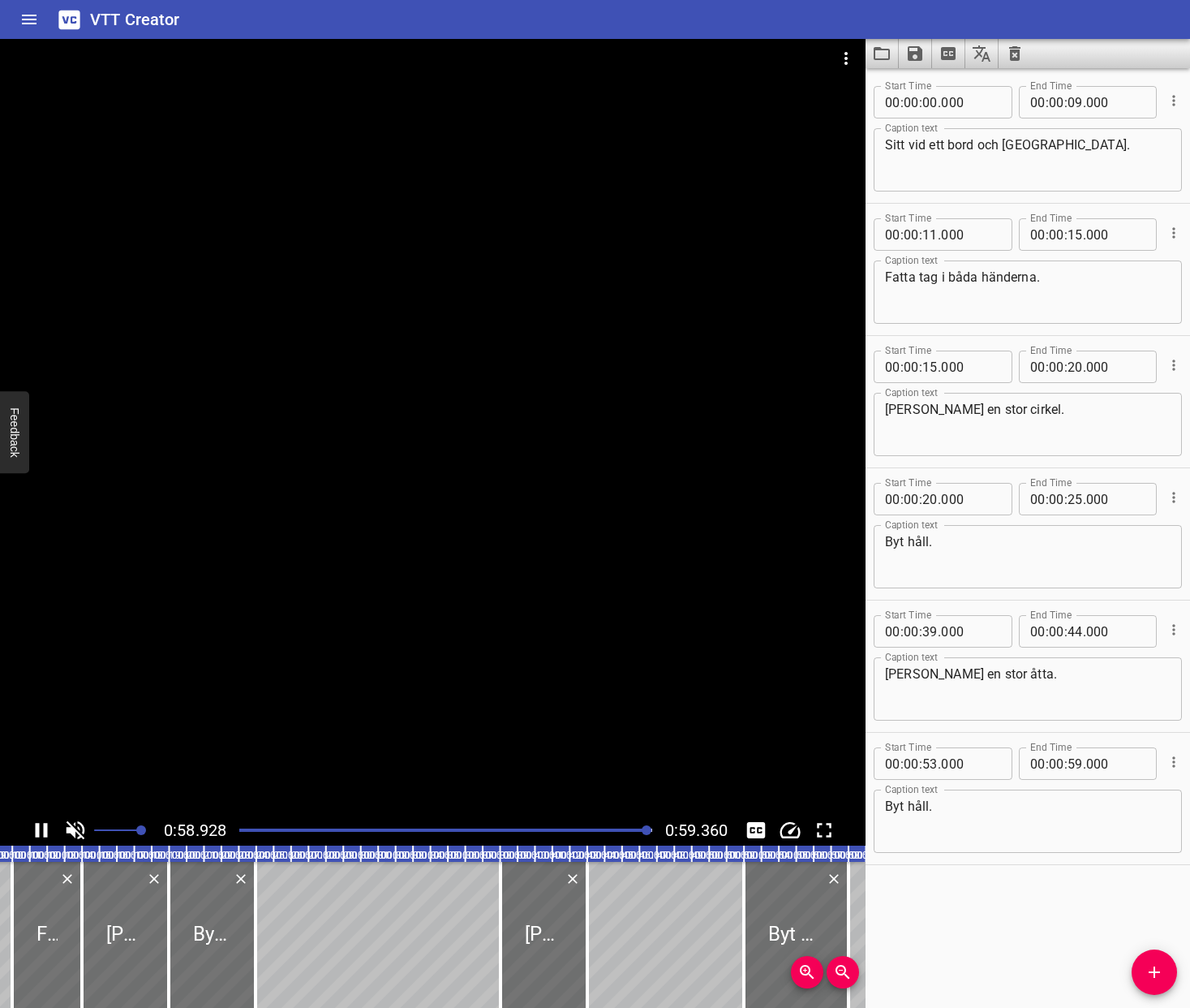
click at [922, 56] on icon "Save captions to file" at bounding box center [914, 53] width 19 height 19
click at [966, 94] on li "Save to VTT file" at bounding box center [958, 89] width 120 height 29
